Goal: Submit feedback/report problem: Leave review/rating

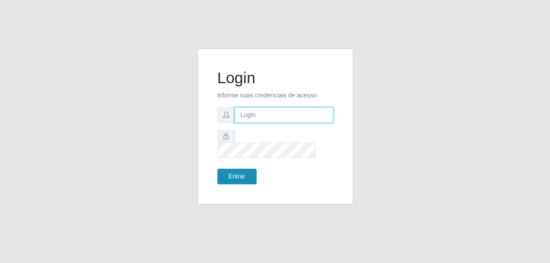
type input "gyovana@bemais"
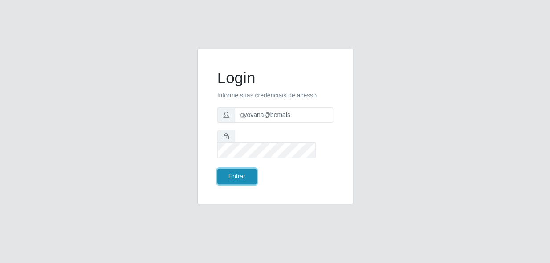
click at [236, 172] on button "Entrar" at bounding box center [237, 177] width 39 height 16
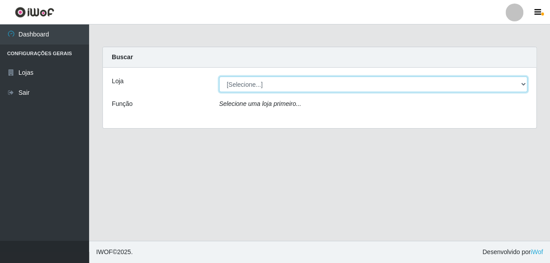
drag, startPoint x: 256, startPoint y: 87, endPoint x: 256, endPoint y: 92, distance: 4.9
click at [256, 88] on select "[Selecione...] [PERSON_NAME]" at bounding box center [373, 85] width 308 height 16
select select "230"
click at [219, 77] on select "[Selecione...] [PERSON_NAME]" at bounding box center [373, 85] width 308 height 16
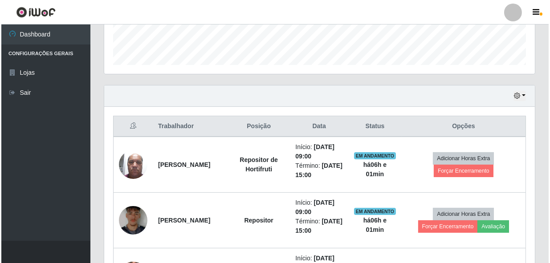
scroll to position [283, 0]
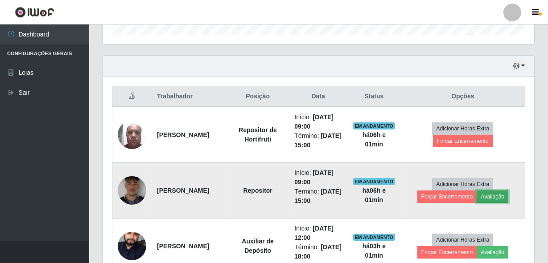
click at [500, 195] on button "Avaliação" at bounding box center [492, 197] width 32 height 12
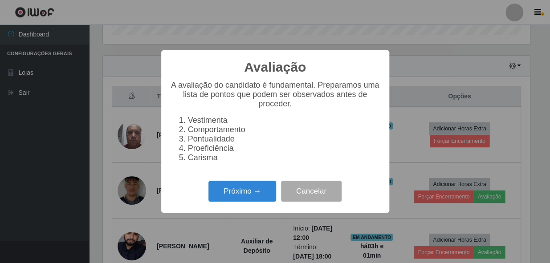
scroll to position [185, 427]
click at [254, 197] on button "Próximo →" at bounding box center [243, 191] width 68 height 21
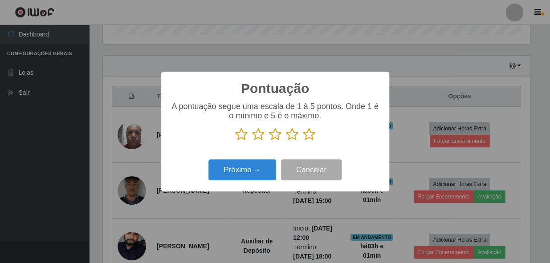
click at [311, 134] on icon at bounding box center [309, 134] width 12 height 13
click at [303, 141] on input "radio" at bounding box center [303, 141] width 0 height 0
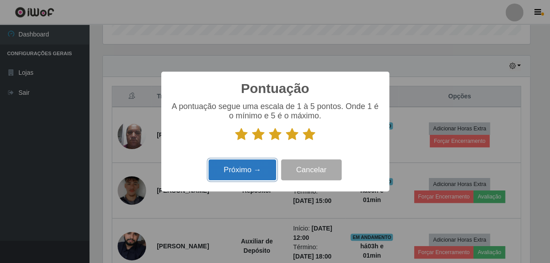
click at [255, 177] on button "Próximo →" at bounding box center [243, 170] width 68 height 21
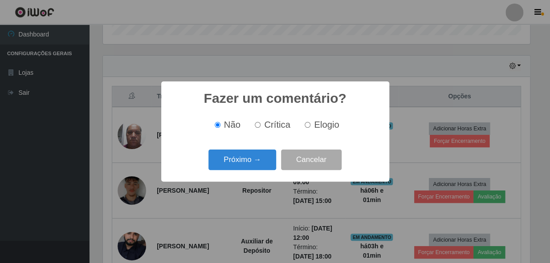
click at [254, 172] on div "Próximo → Cancelar" at bounding box center [275, 159] width 210 height 25
click at [254, 166] on button "Próximo →" at bounding box center [243, 160] width 68 height 21
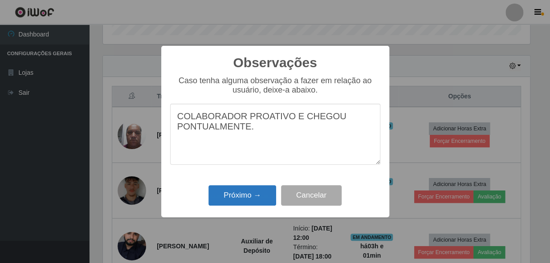
type textarea "COLABORADOR PROATIVO E CHEGOU PONTUALMENTE."
click at [242, 206] on button "Próximo →" at bounding box center [243, 195] width 68 height 21
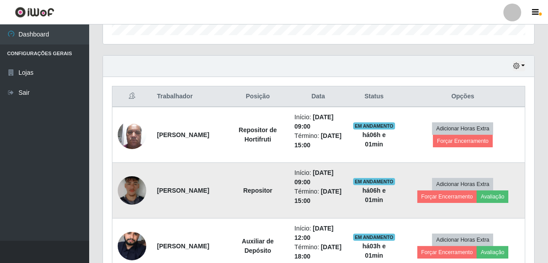
scroll to position [185, 431]
click at [127, 193] on img at bounding box center [132, 191] width 29 height 38
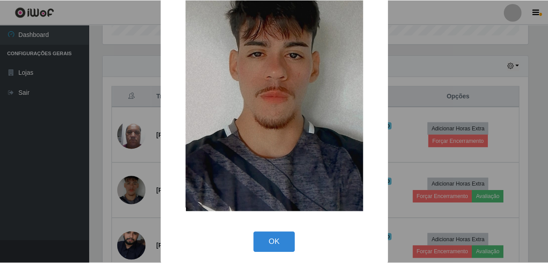
scroll to position [52, 0]
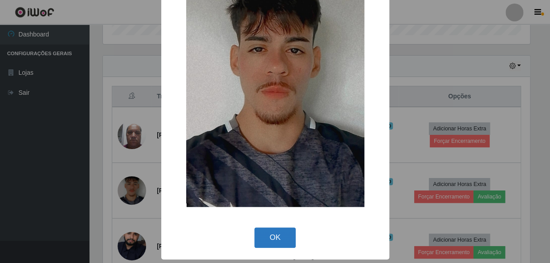
click at [271, 234] on button "OK" at bounding box center [275, 238] width 41 height 21
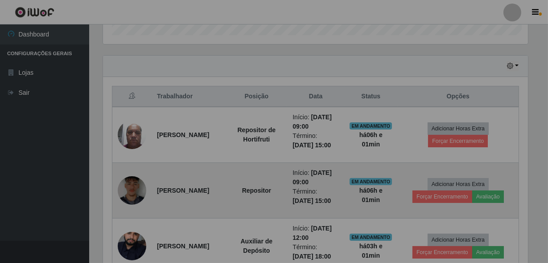
scroll to position [185, 431]
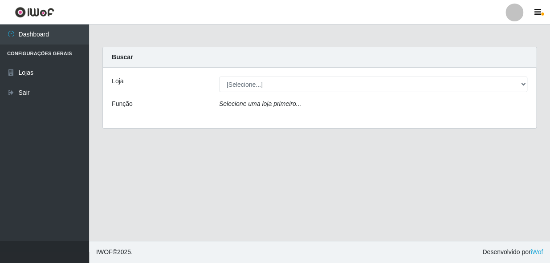
click at [272, 94] on div "Loja [Selecione...] [PERSON_NAME] Função Selecione uma loja primeiro..." at bounding box center [320, 98] width 434 height 61
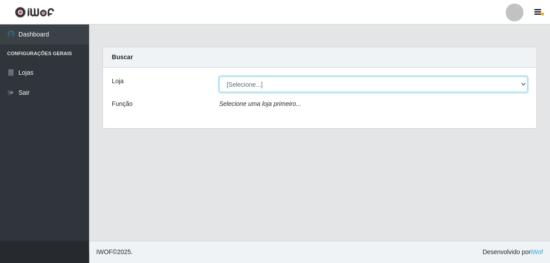
drag, startPoint x: 274, startPoint y: 85, endPoint x: 275, endPoint y: 91, distance: 5.9
click at [274, 85] on select "[Selecione...] [PERSON_NAME]" at bounding box center [373, 85] width 308 height 16
select select "230"
click at [219, 77] on select "[Selecione...] [PERSON_NAME]" at bounding box center [373, 85] width 308 height 16
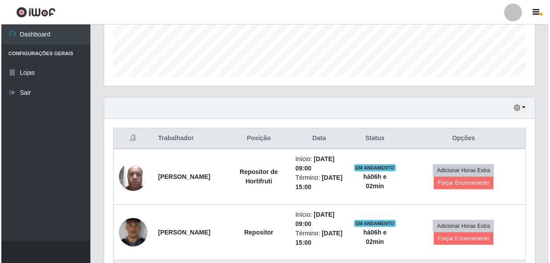
scroll to position [365, 0]
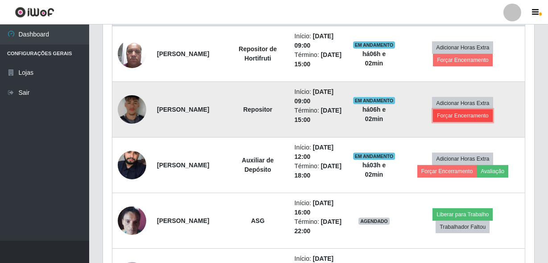
click at [470, 115] on button "Forçar Encerramento" at bounding box center [463, 116] width 60 height 12
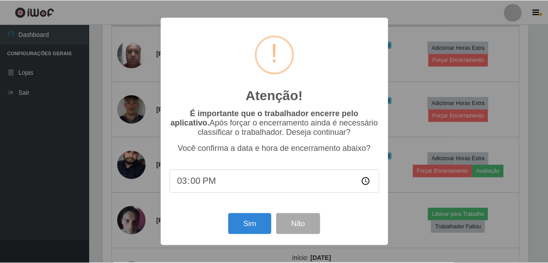
scroll to position [185, 427]
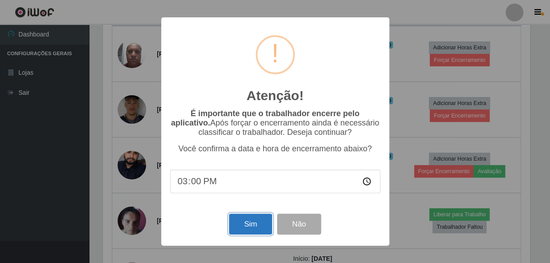
click at [257, 224] on button "Sim" at bounding box center [250, 224] width 43 height 21
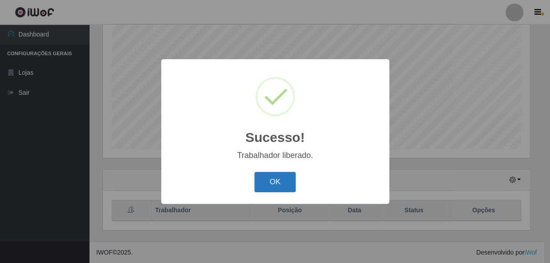
click at [281, 185] on button "OK" at bounding box center [275, 182] width 41 height 21
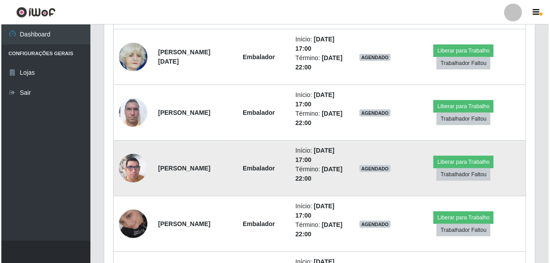
scroll to position [736, 0]
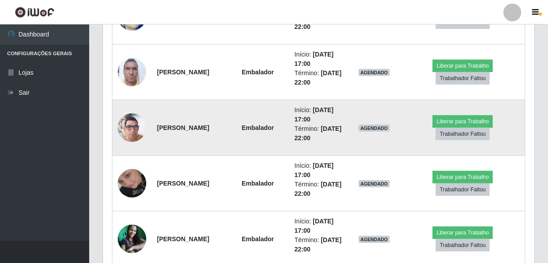
click at [143, 128] on img at bounding box center [132, 128] width 29 height 51
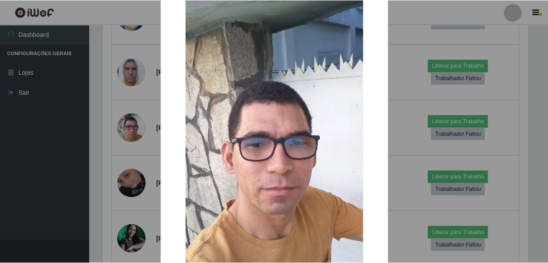
scroll to position [131, 0]
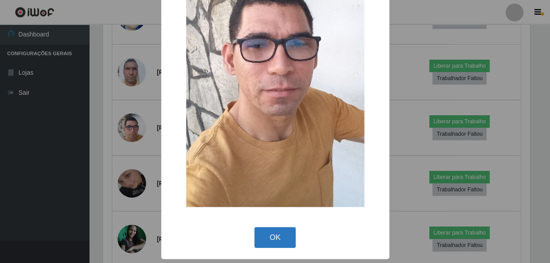
click at [272, 239] on button "OK" at bounding box center [275, 237] width 41 height 21
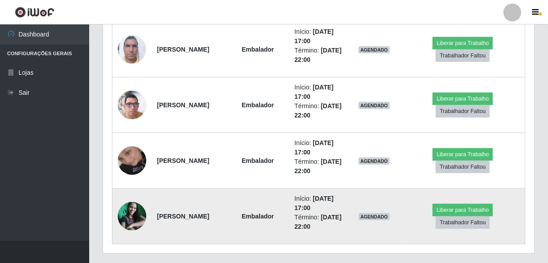
scroll to position [781, 0]
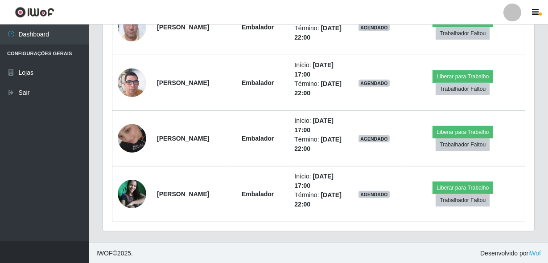
drag, startPoint x: 49, startPoint y: 130, endPoint x: 77, endPoint y: 148, distance: 33.6
click at [49, 131] on ul "Dashboard Configurações Gerais Lojas Sair" at bounding box center [44, 133] width 89 height 217
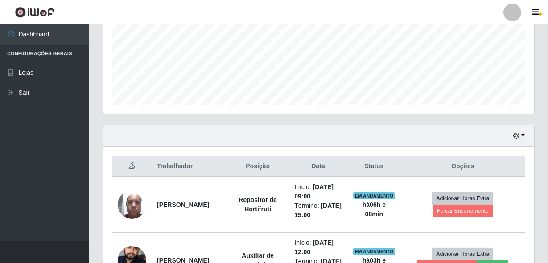
scroll to position [227, 0]
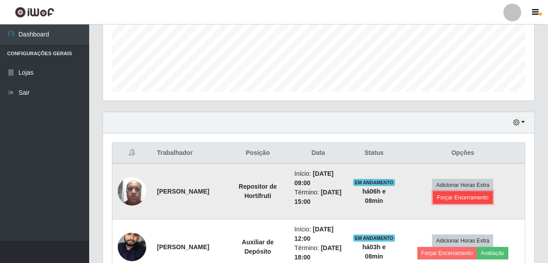
click at [459, 197] on button "Forçar Encerramento" at bounding box center [463, 198] width 60 height 12
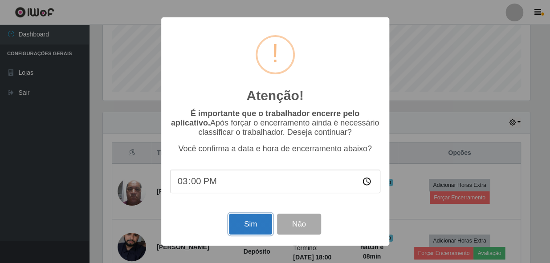
click at [242, 232] on button "Sim" at bounding box center [250, 224] width 43 height 21
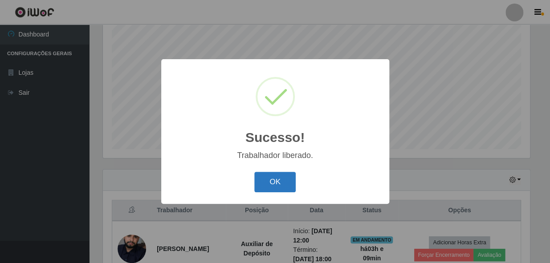
click at [266, 188] on button "OK" at bounding box center [275, 182] width 41 height 21
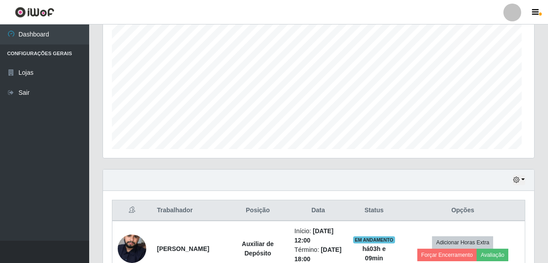
scroll to position [185, 431]
